Goal: Transaction & Acquisition: Purchase product/service

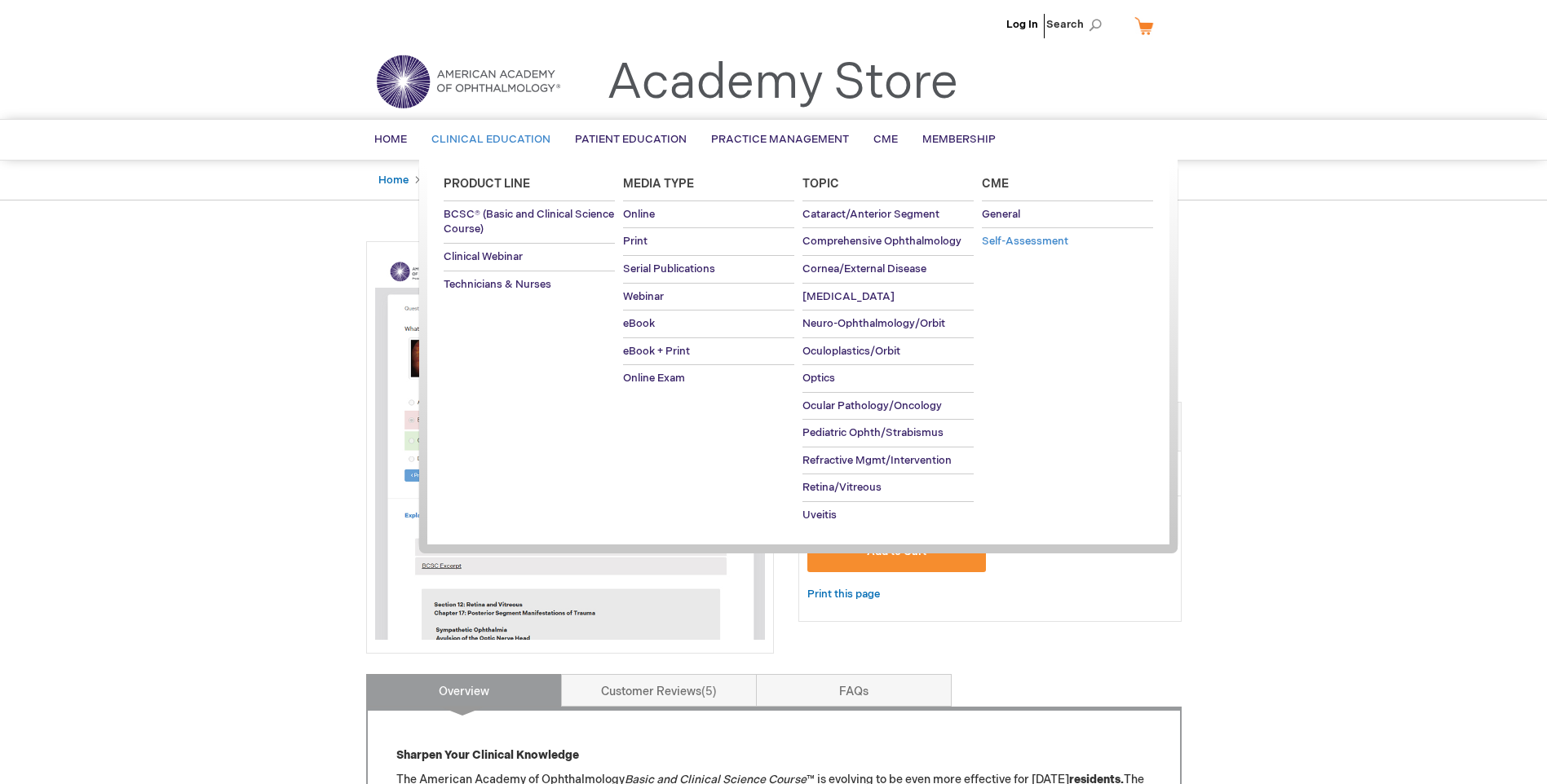
click at [1049, 244] on span "Self-Assessment" at bounding box center [1024, 241] width 86 height 13
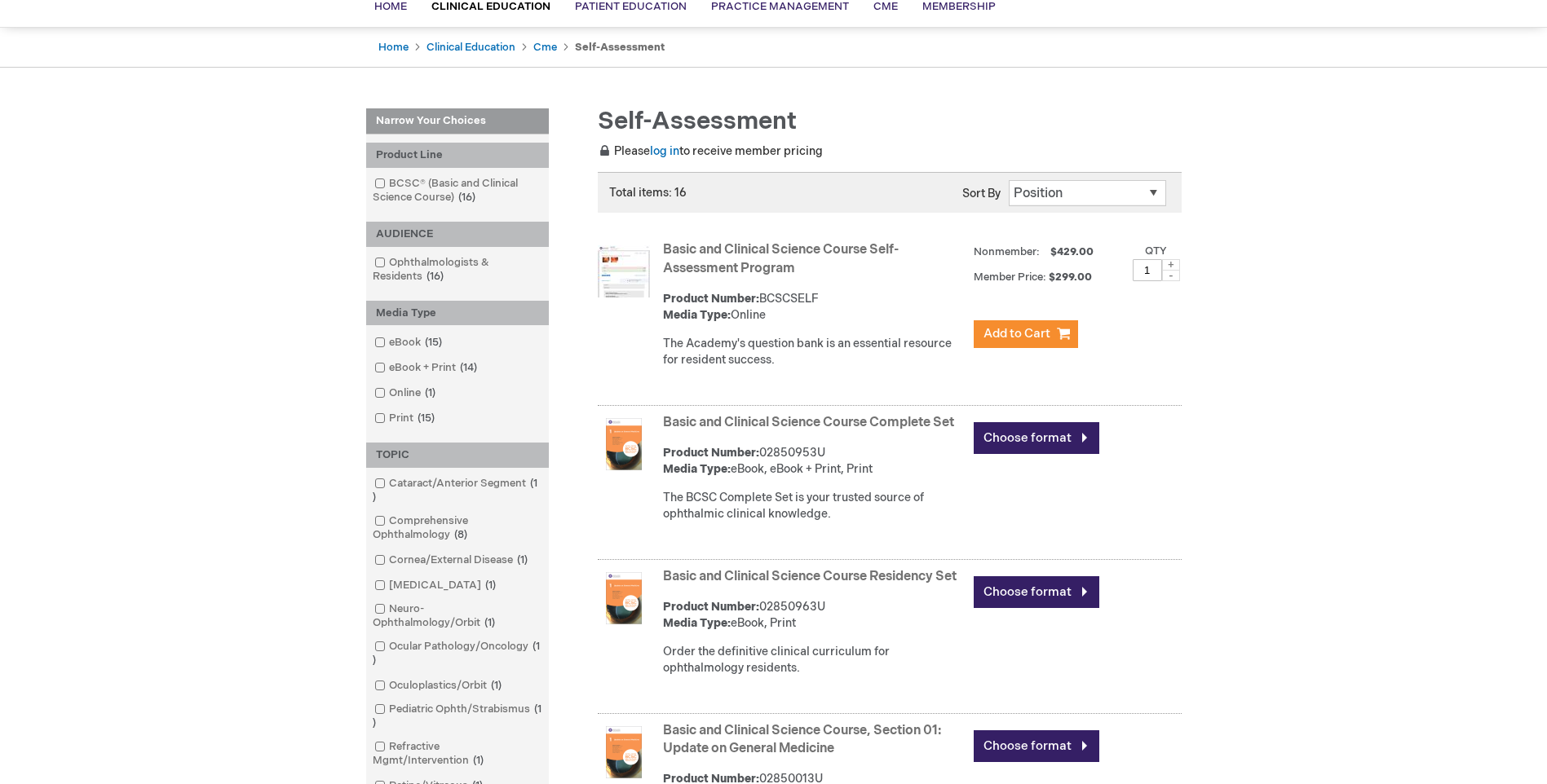
scroll to position [163, 0]
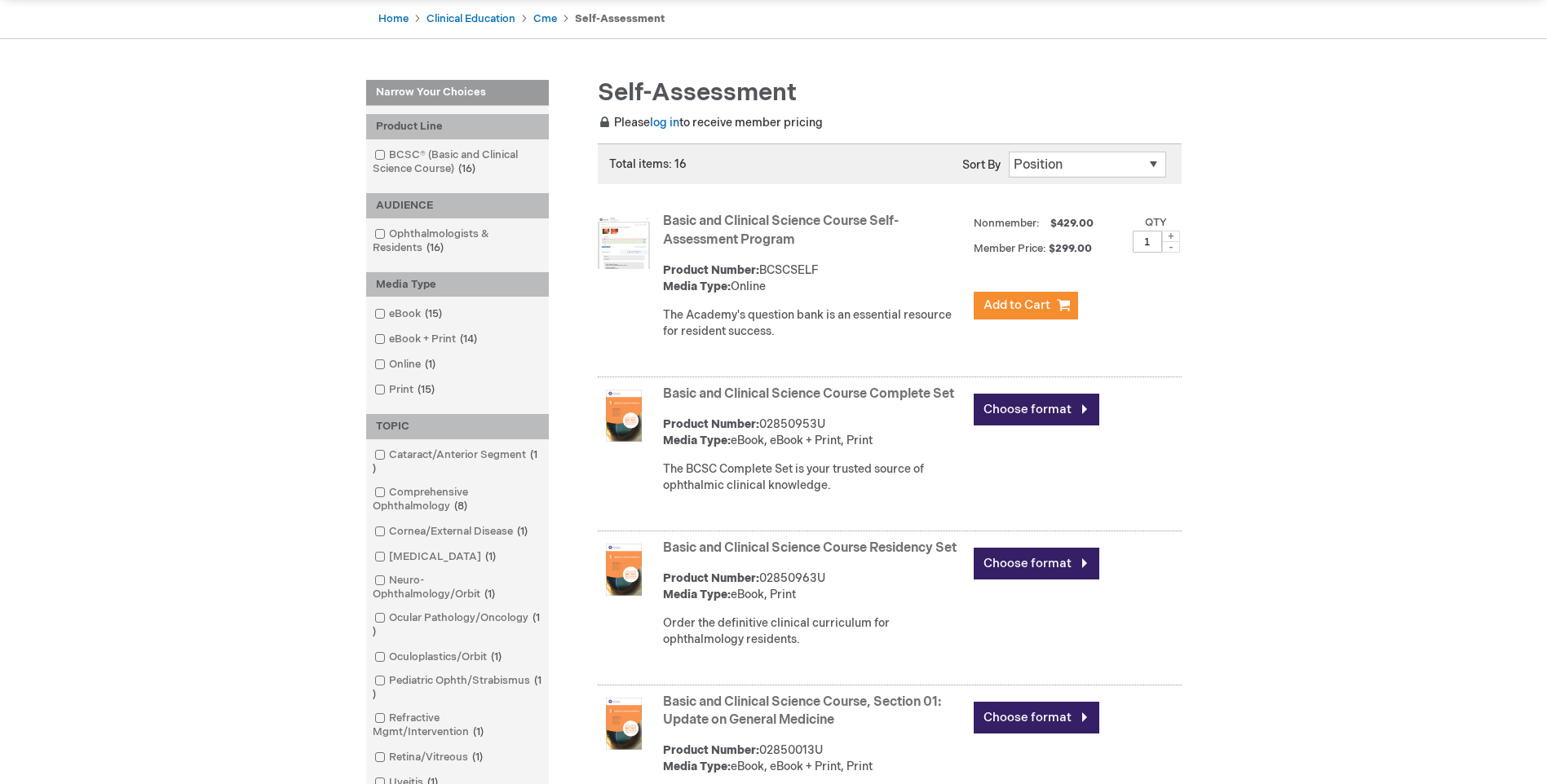
click at [763, 239] on link "Basic and Clinical Science Course Self-Assessment Program" at bounding box center [781, 231] width 236 height 35
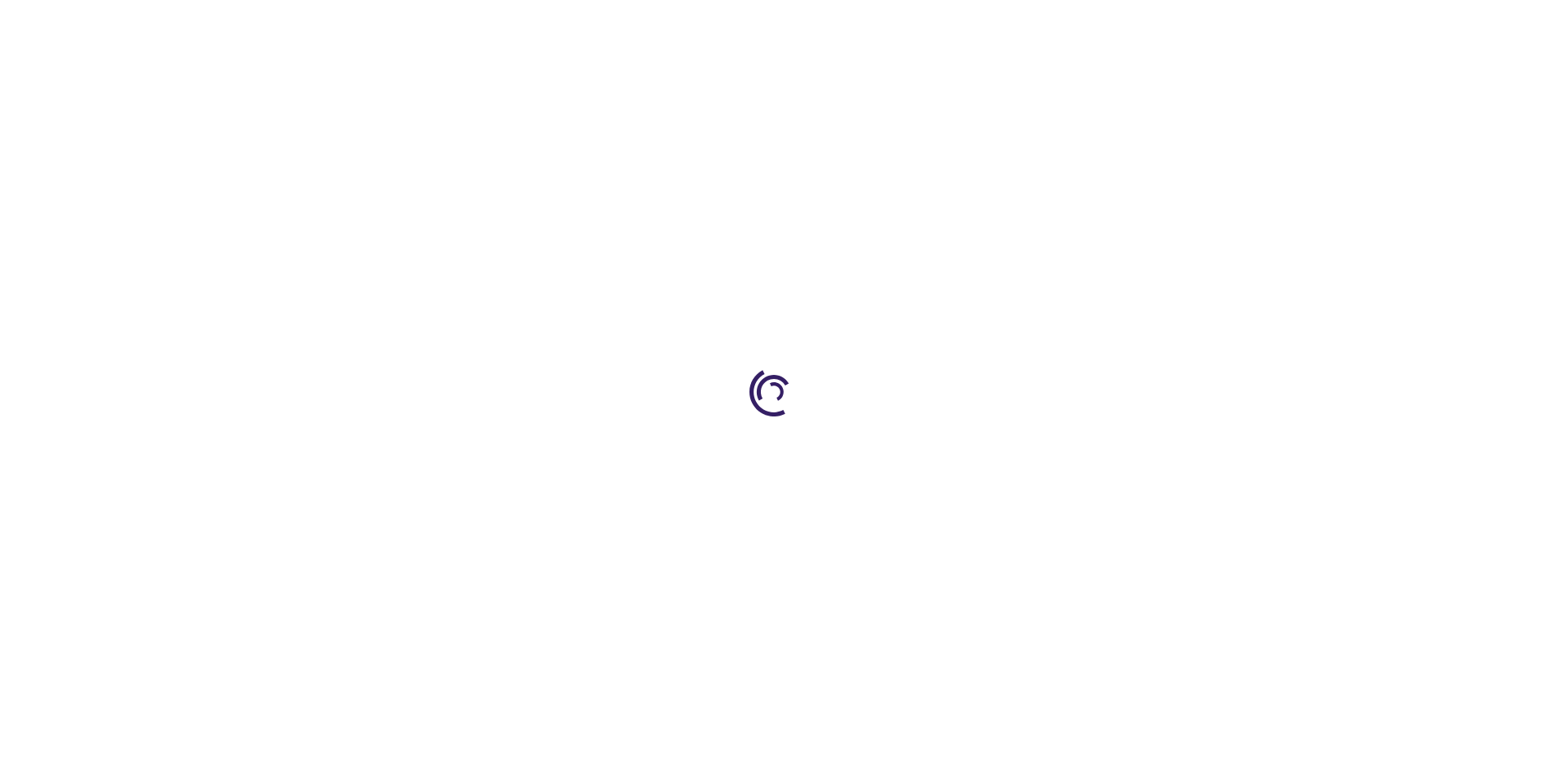
type input "1"
